Goal: Find specific page/section: Find specific page/section

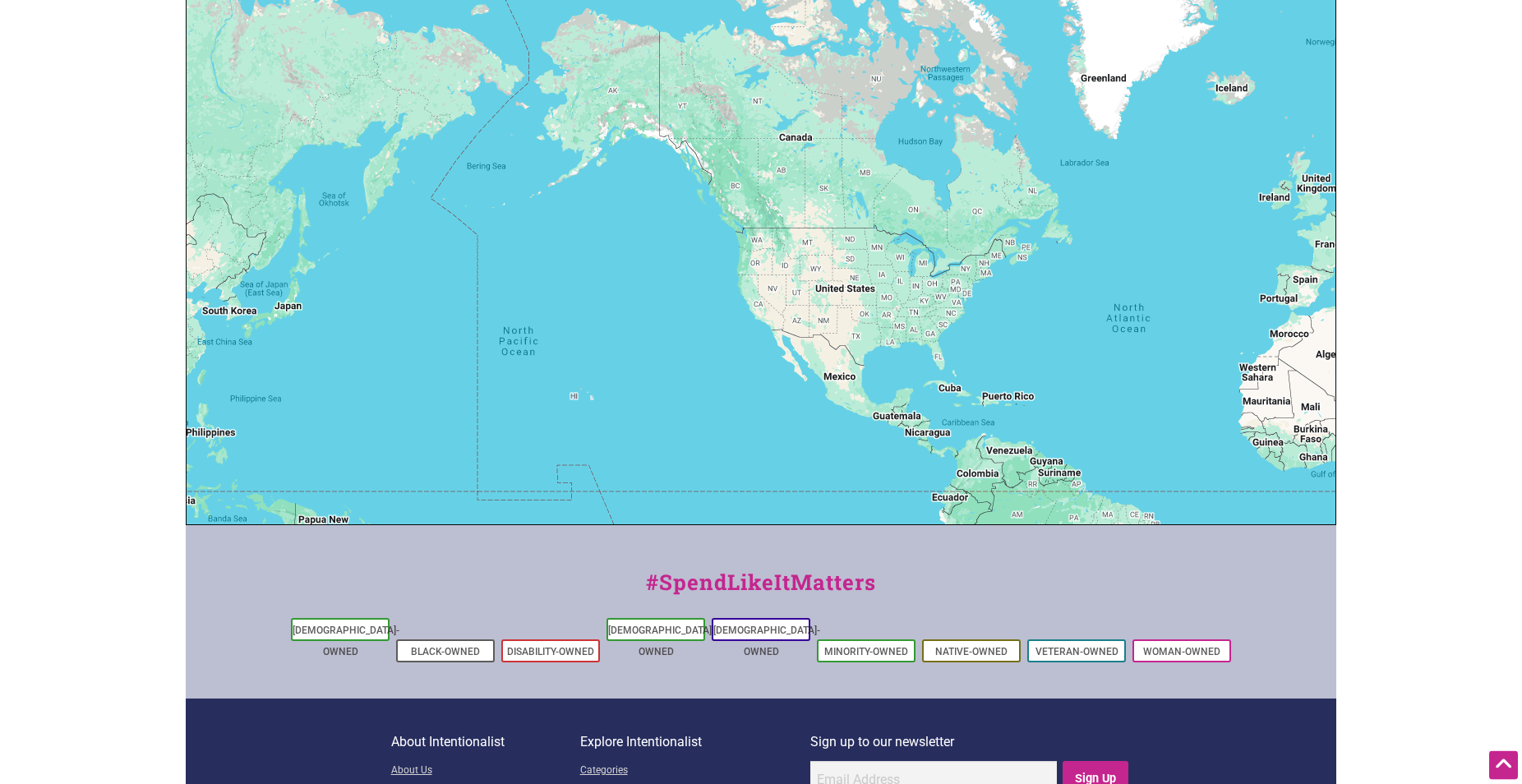
scroll to position [419, 0]
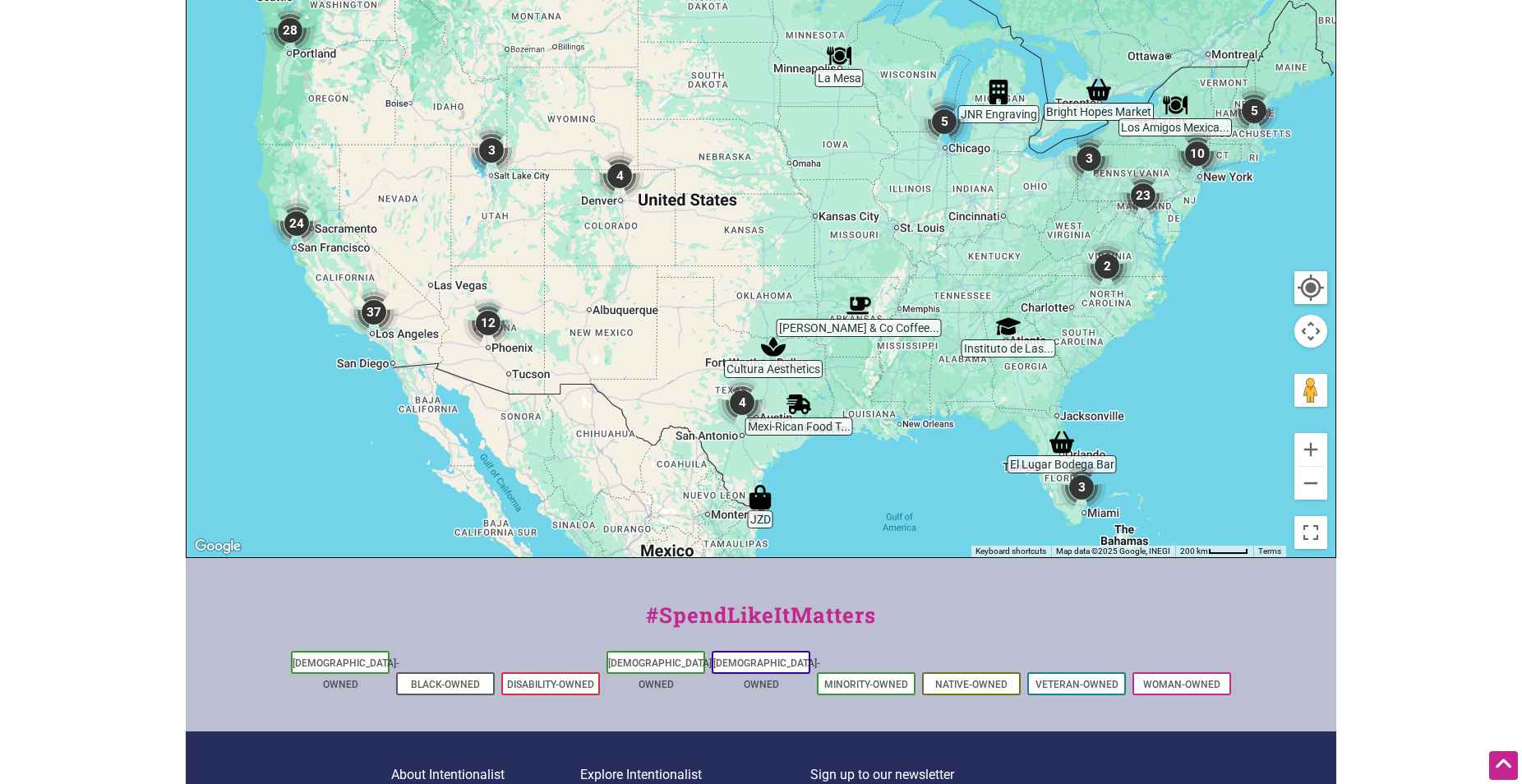
click at [610, 207] on img "4" at bounding box center [620, 175] width 63 height 63
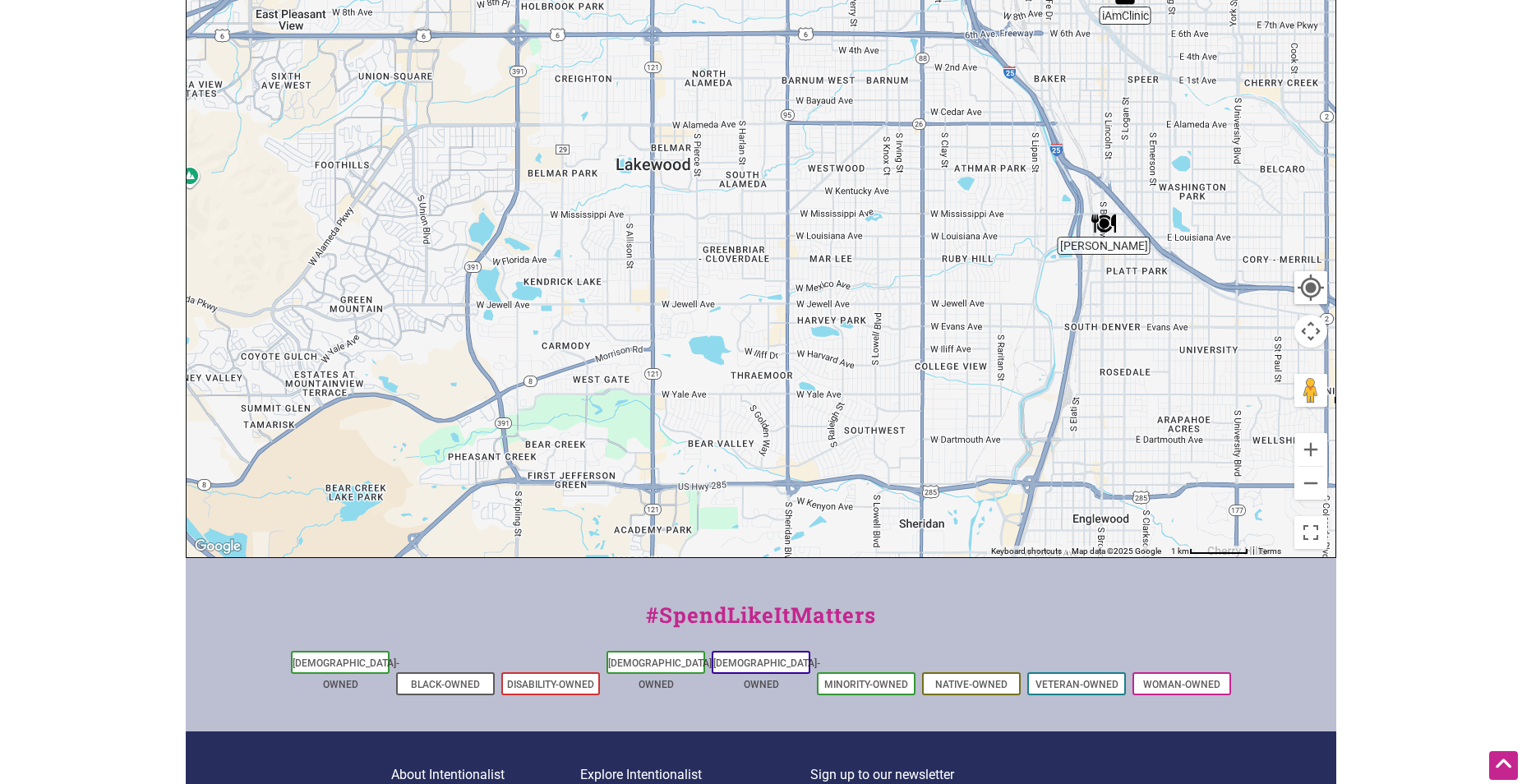
drag, startPoint x: 835, startPoint y: 455, endPoint x: 820, endPoint y: 212, distance: 243.5
click at [820, 212] on div "To navigate, press the arrow keys." at bounding box center [761, 237] width 1148 height 639
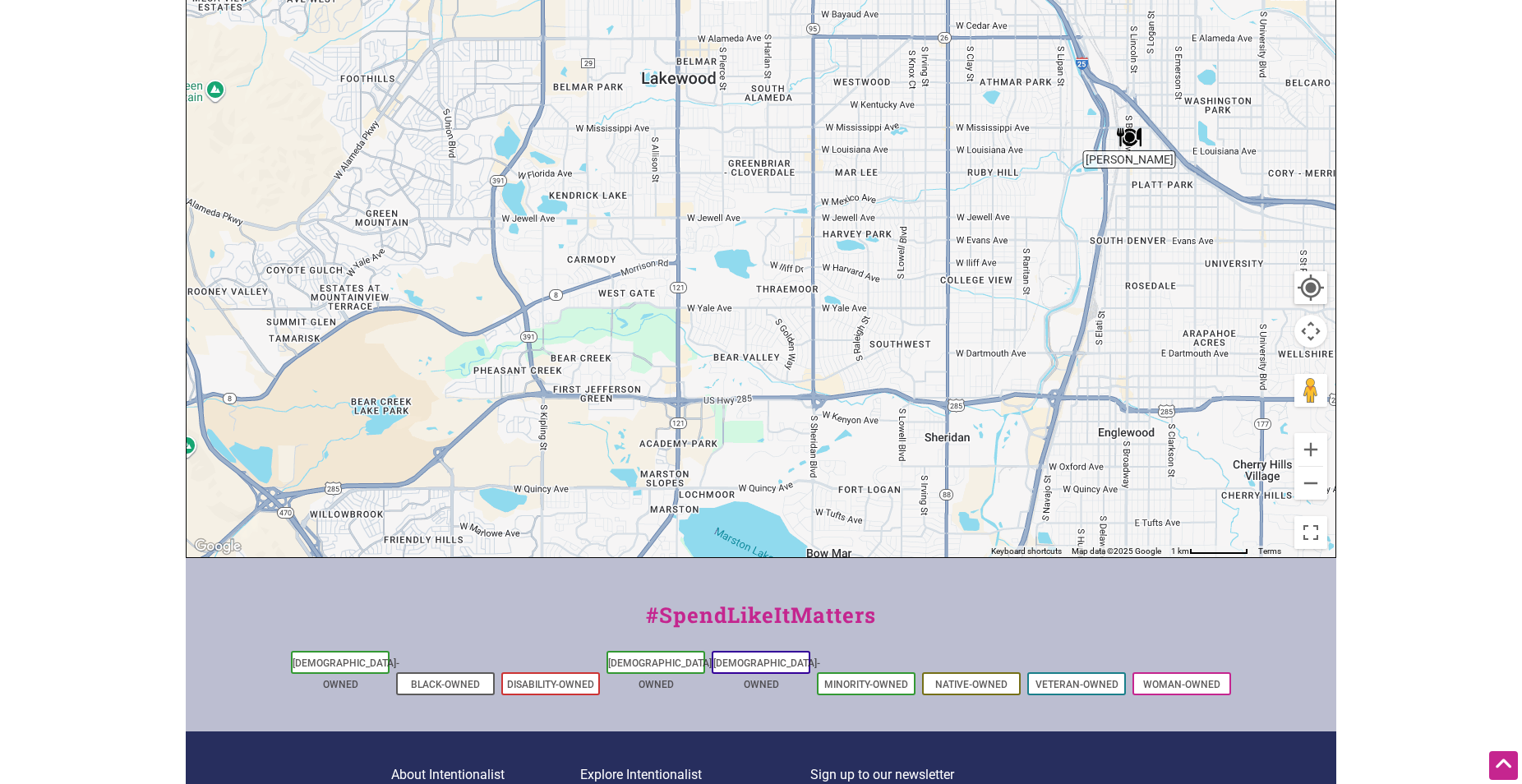
drag, startPoint x: 762, startPoint y: 425, endPoint x: 786, endPoint y: 334, distance: 94.1
click at [786, 334] on div "To navigate, press the arrow keys." at bounding box center [761, 237] width 1148 height 639
click at [1126, 140] on img "Maria Empanada" at bounding box center [1129, 137] width 38 height 38
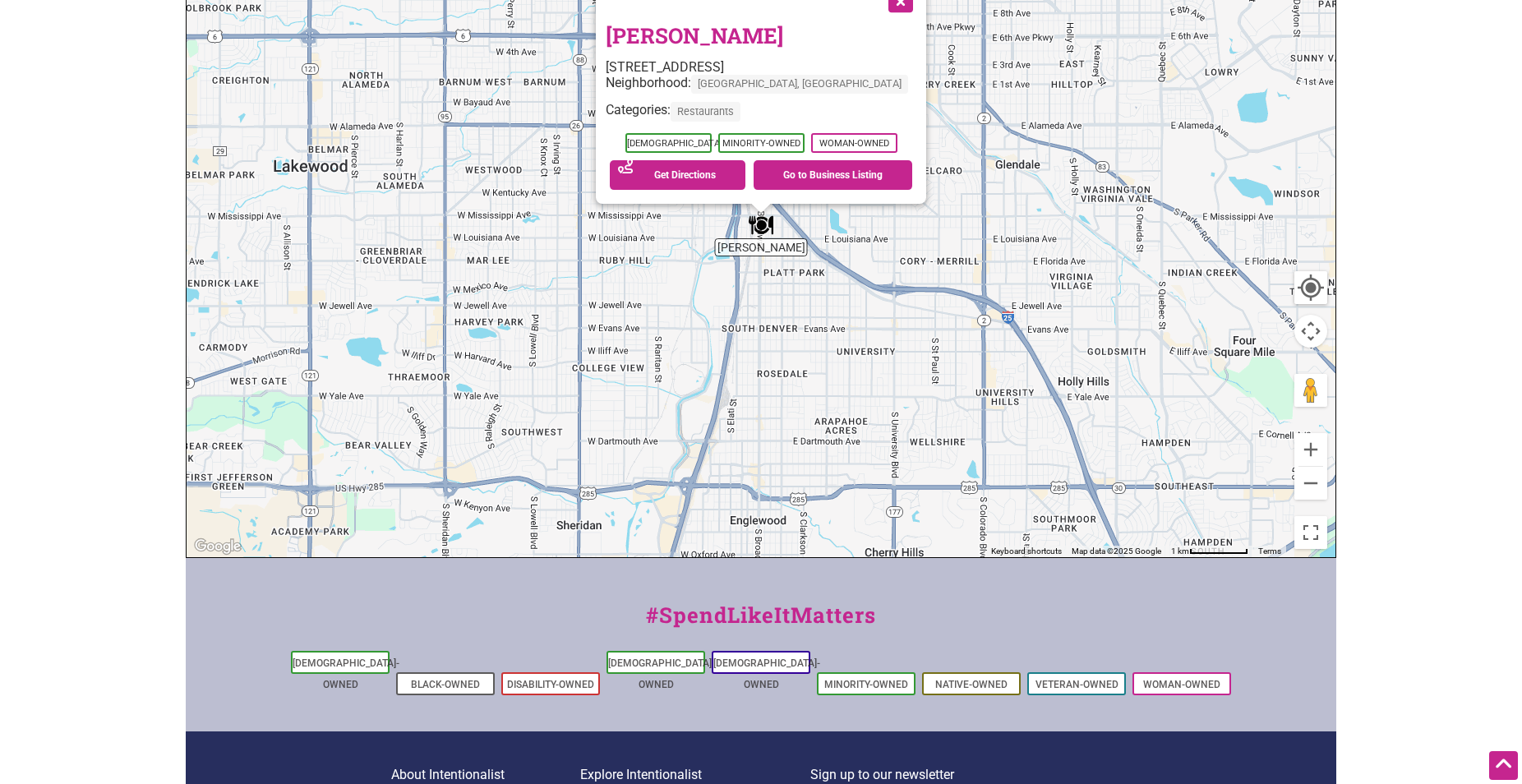
click at [754, 348] on div "To navigate, press the arrow keys. [PERSON_NAME] [STREET_ADDRESS] Neighborhood:…" at bounding box center [761, 237] width 1148 height 639
click at [883, 6] on button "Close" at bounding box center [899, 0] width 41 height 41
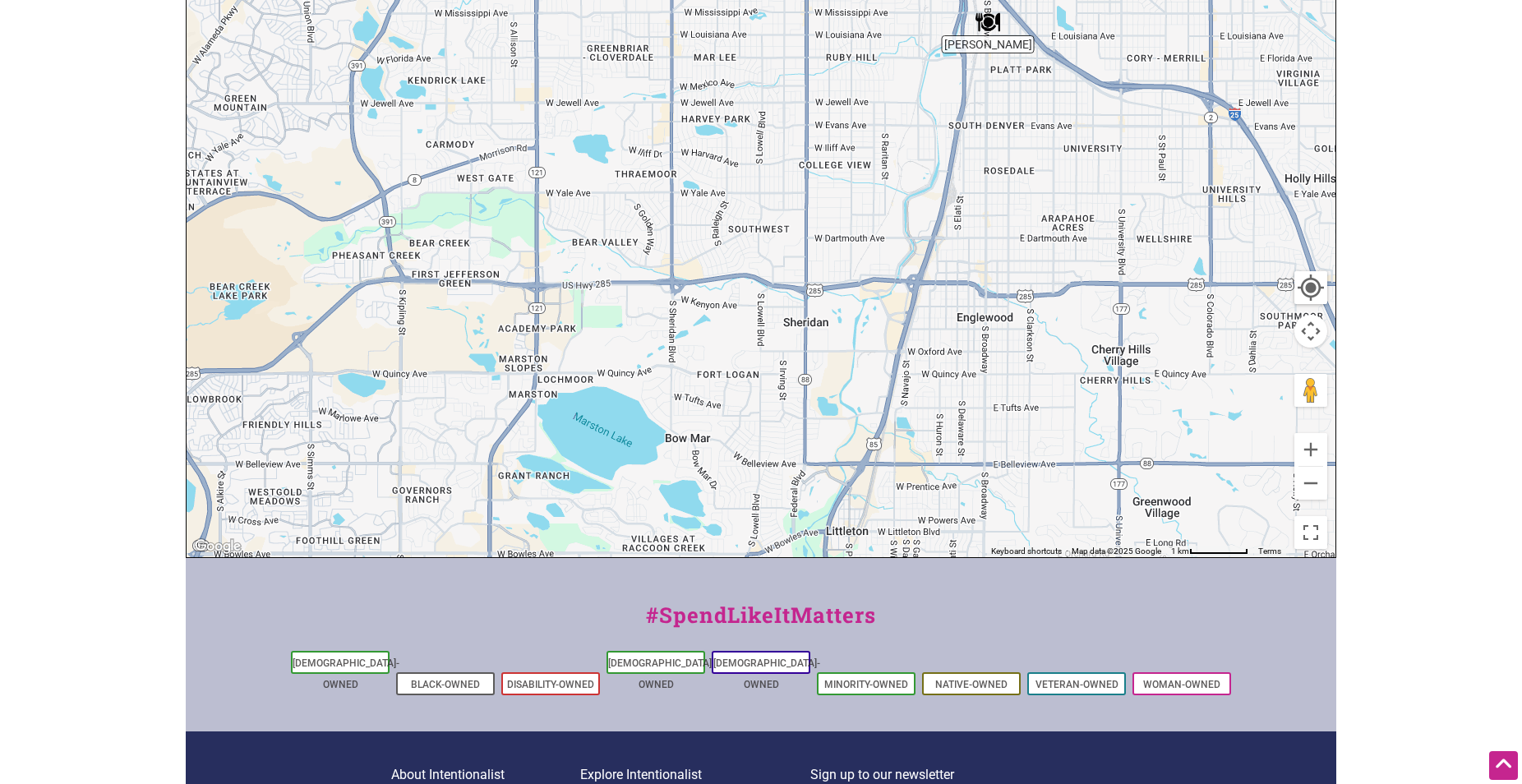
drag, startPoint x: 638, startPoint y: 398, endPoint x: 866, endPoint y: 190, distance: 308.6
click at [866, 190] on div "To navigate, press the arrow keys." at bounding box center [761, 237] width 1148 height 639
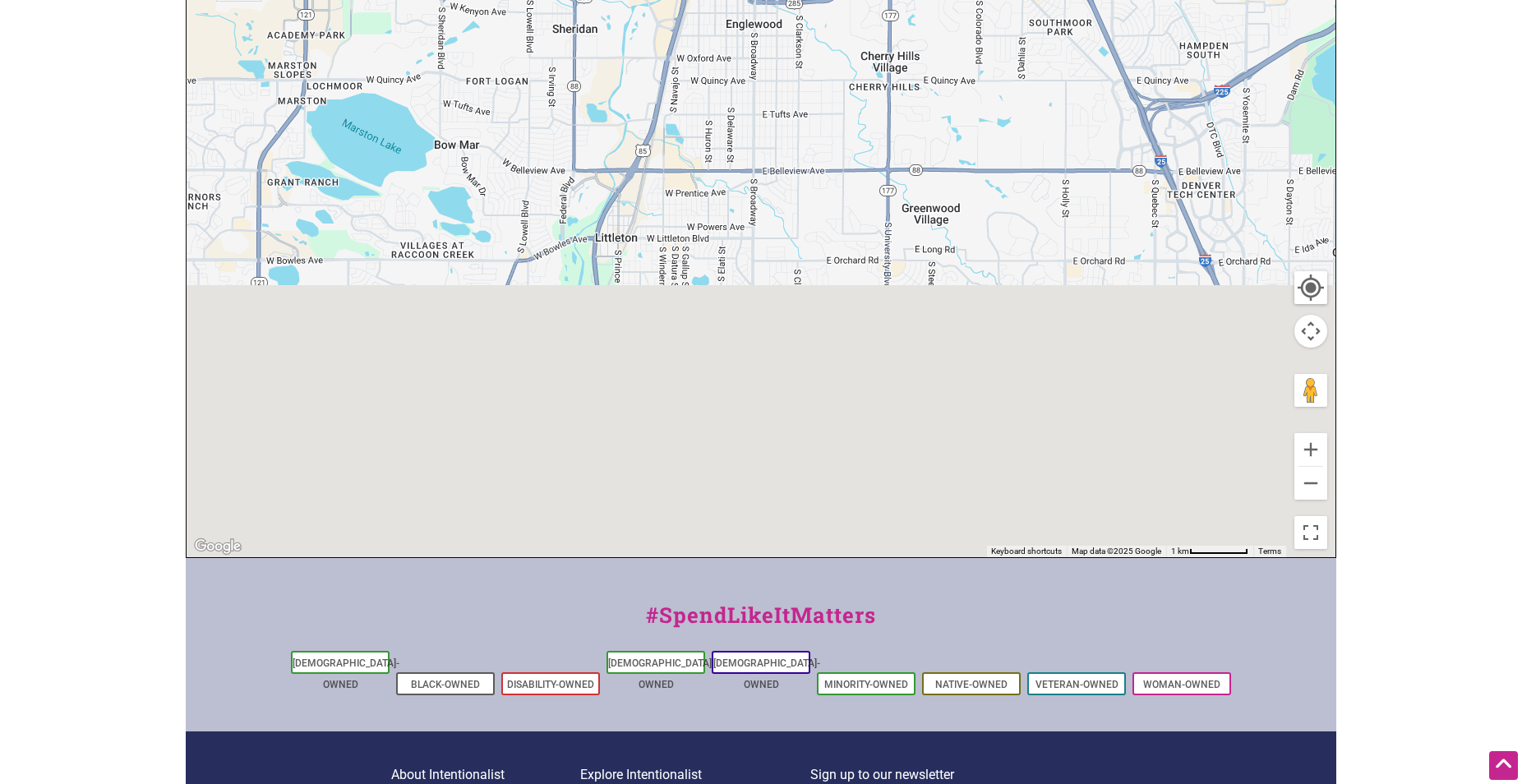
drag, startPoint x: 901, startPoint y: 398, endPoint x: 668, endPoint y: 105, distance: 374.4
click at [668, 105] on div "To navigate, press the arrow keys." at bounding box center [761, 237] width 1148 height 639
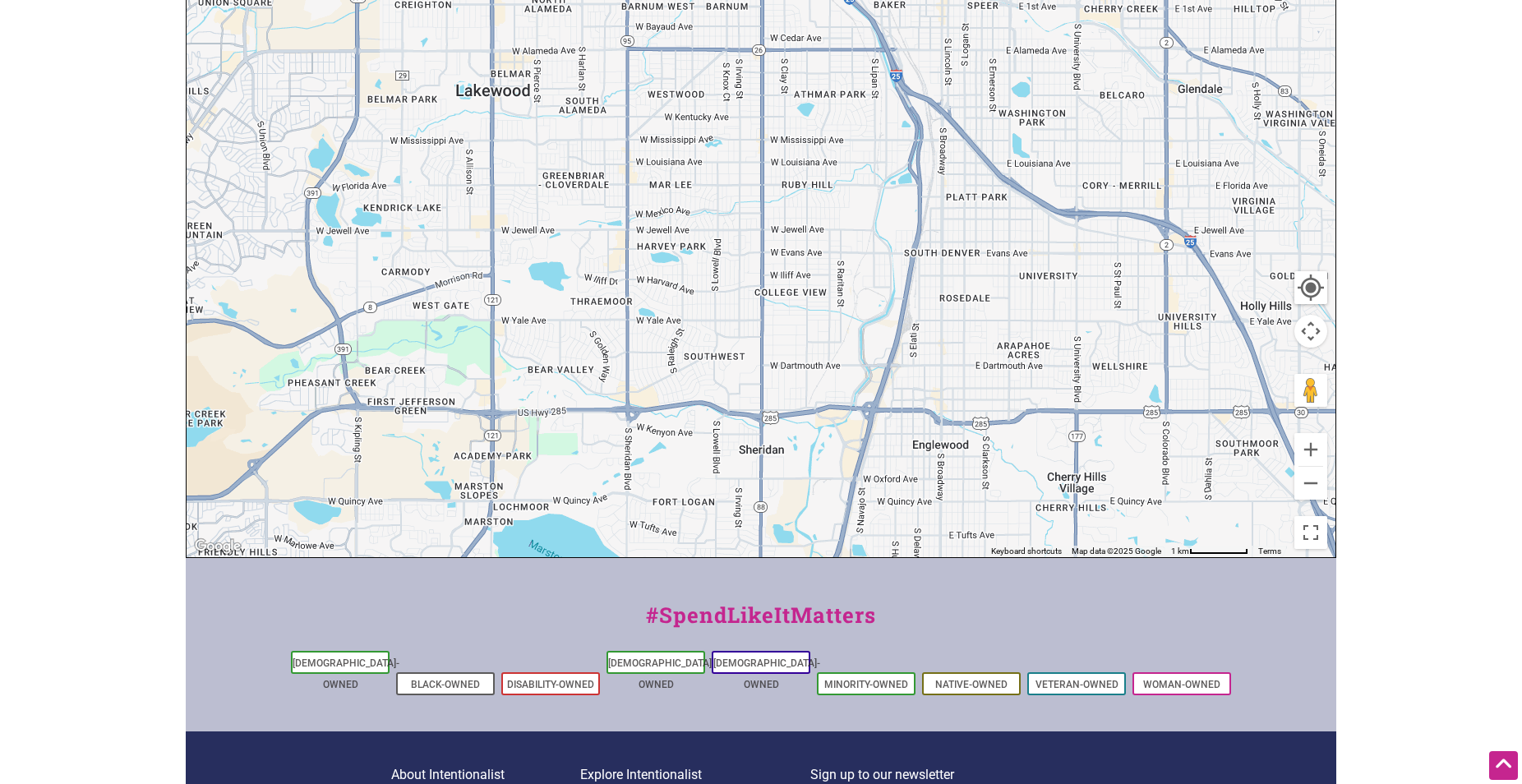
drag, startPoint x: 803, startPoint y: 201, endPoint x: 1009, endPoint y: 563, distance: 416.5
click at [999, 557] on div "To navigate, press the arrow keys. Use ctrl + scroll to zoom the map" at bounding box center [761, 237] width 1148 height 639
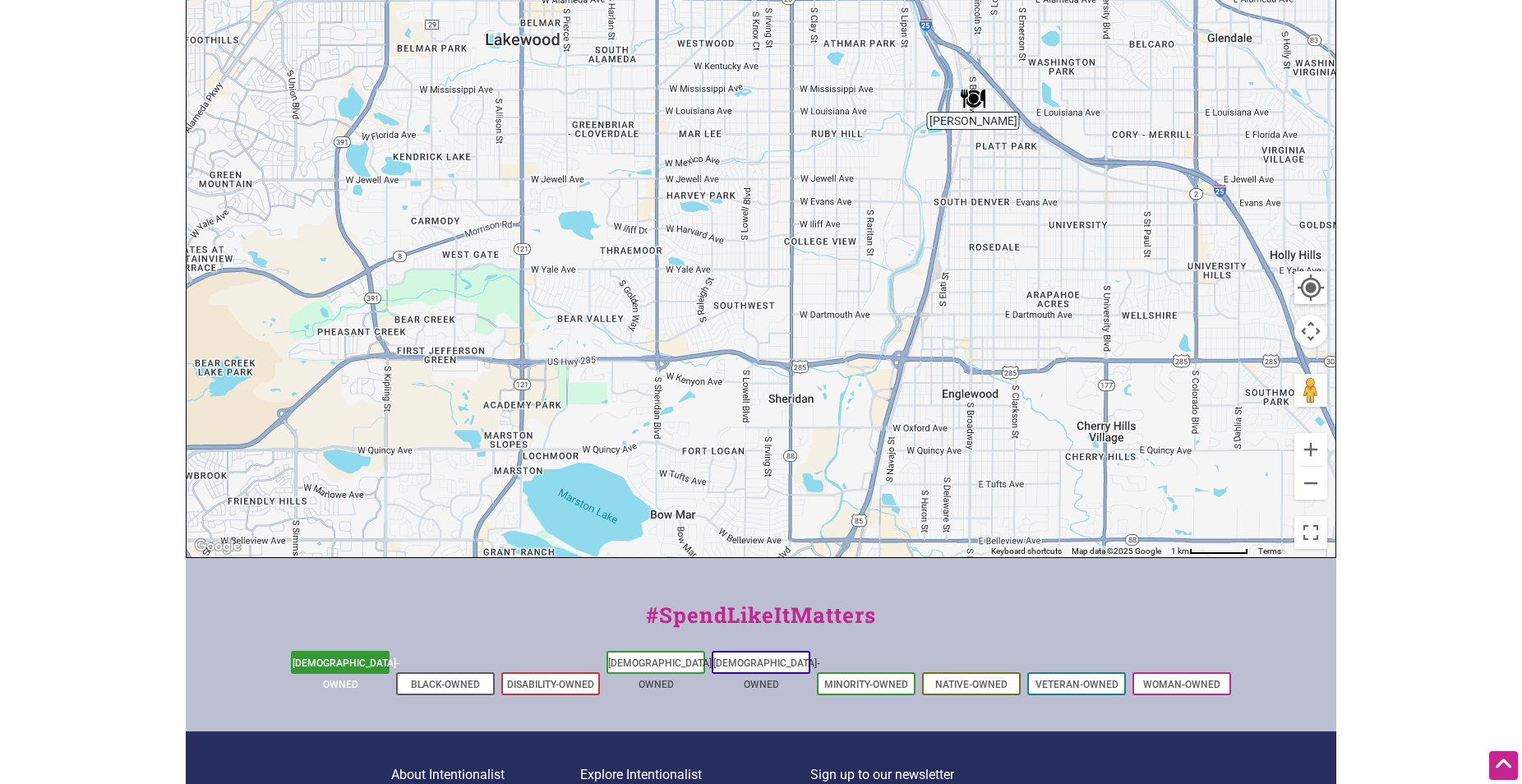
click at [361, 664] on link "[DEMOGRAPHIC_DATA]-Owned" at bounding box center [345, 673] width 107 height 33
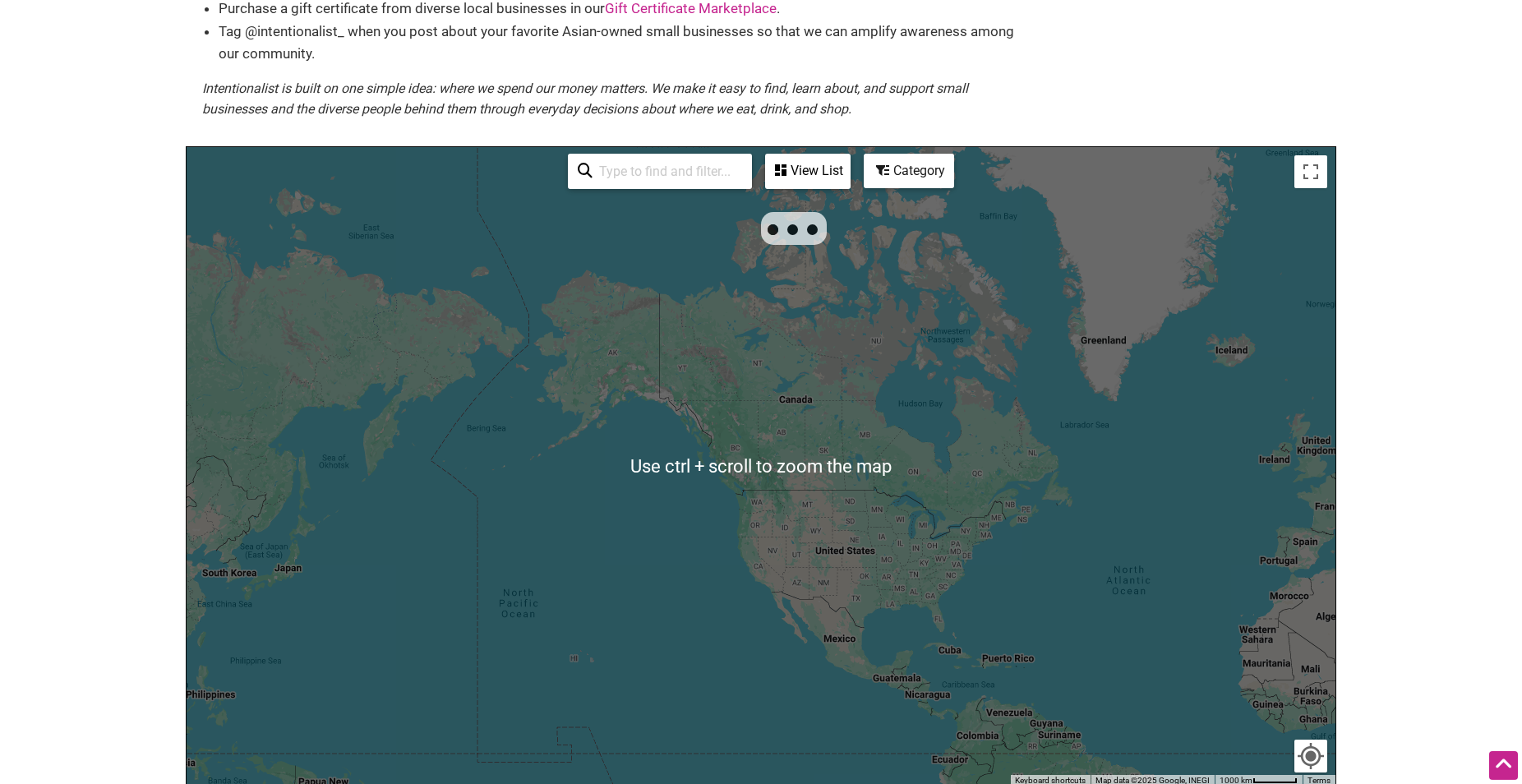
scroll to position [419, 0]
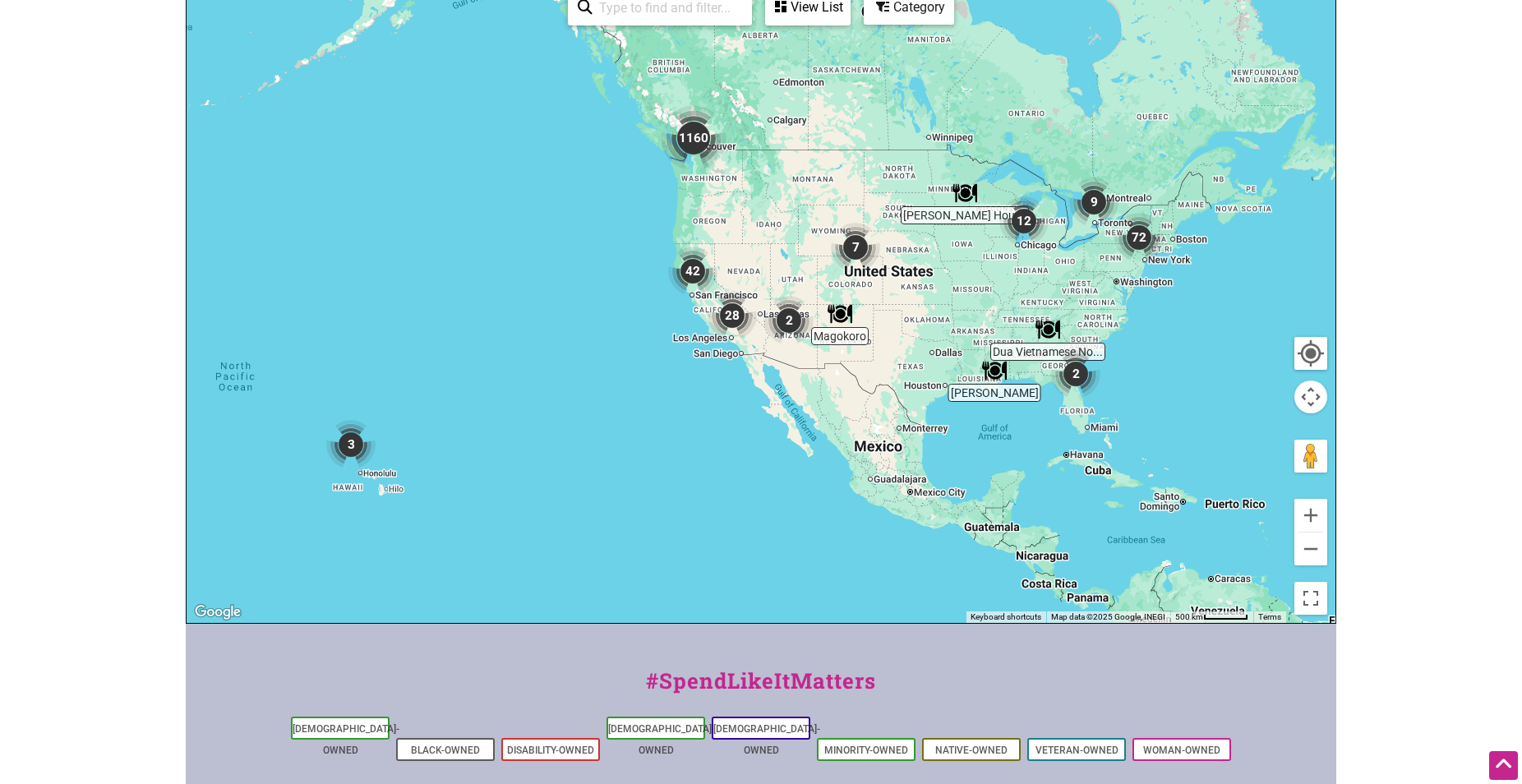
click at [853, 266] on img "7" at bounding box center [855, 247] width 63 height 63
